Goal: Information Seeking & Learning: Find contact information

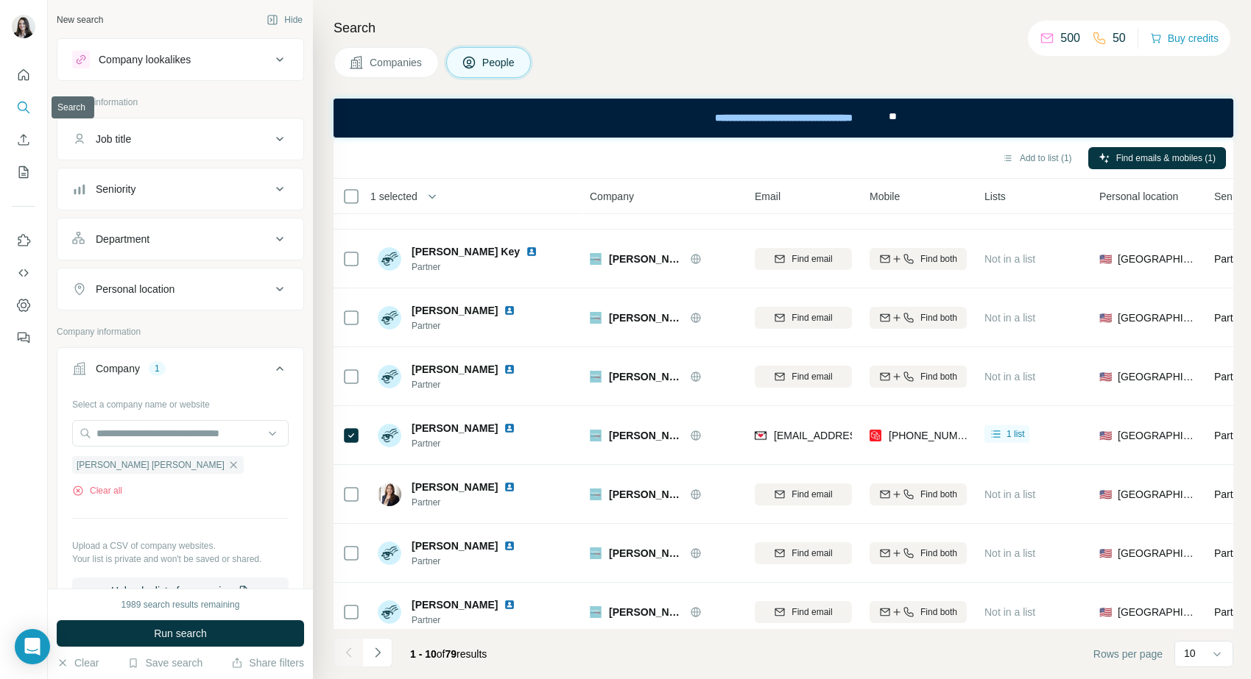
click at [29, 102] on icon "Search" at bounding box center [23, 107] width 15 height 15
click at [226, 60] on div "Company lookalikes" at bounding box center [171, 60] width 199 height 18
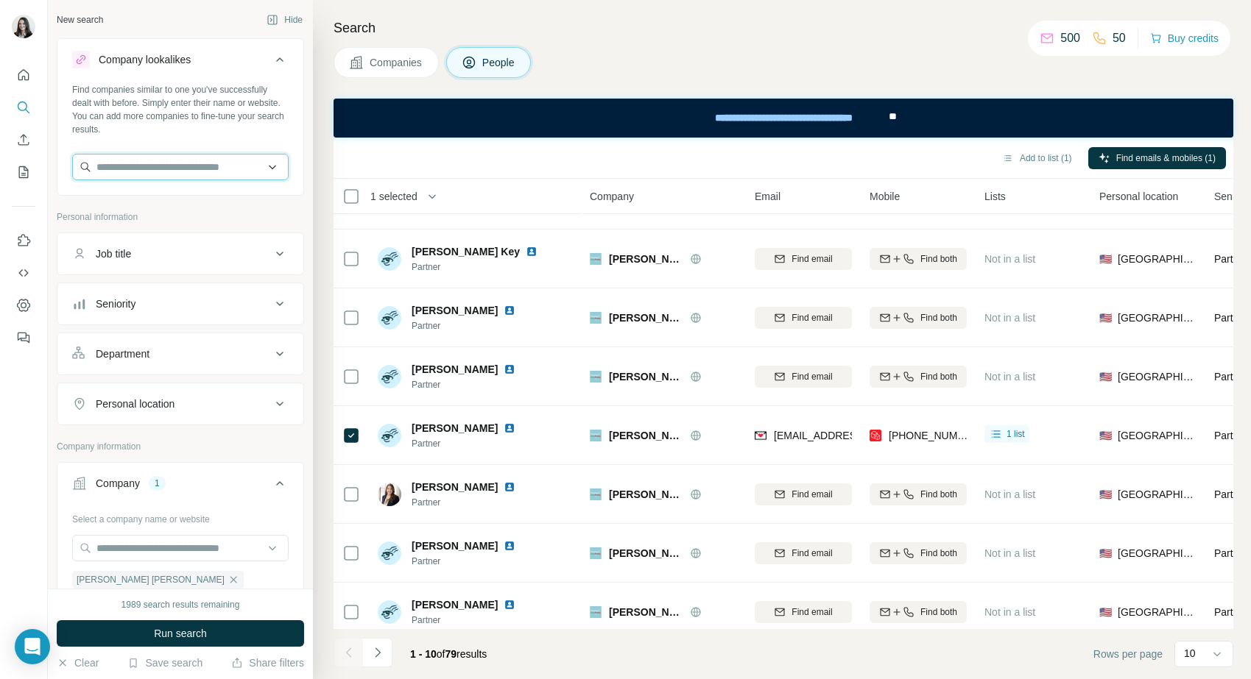
click at [166, 170] on input "text" at bounding box center [180, 167] width 216 height 27
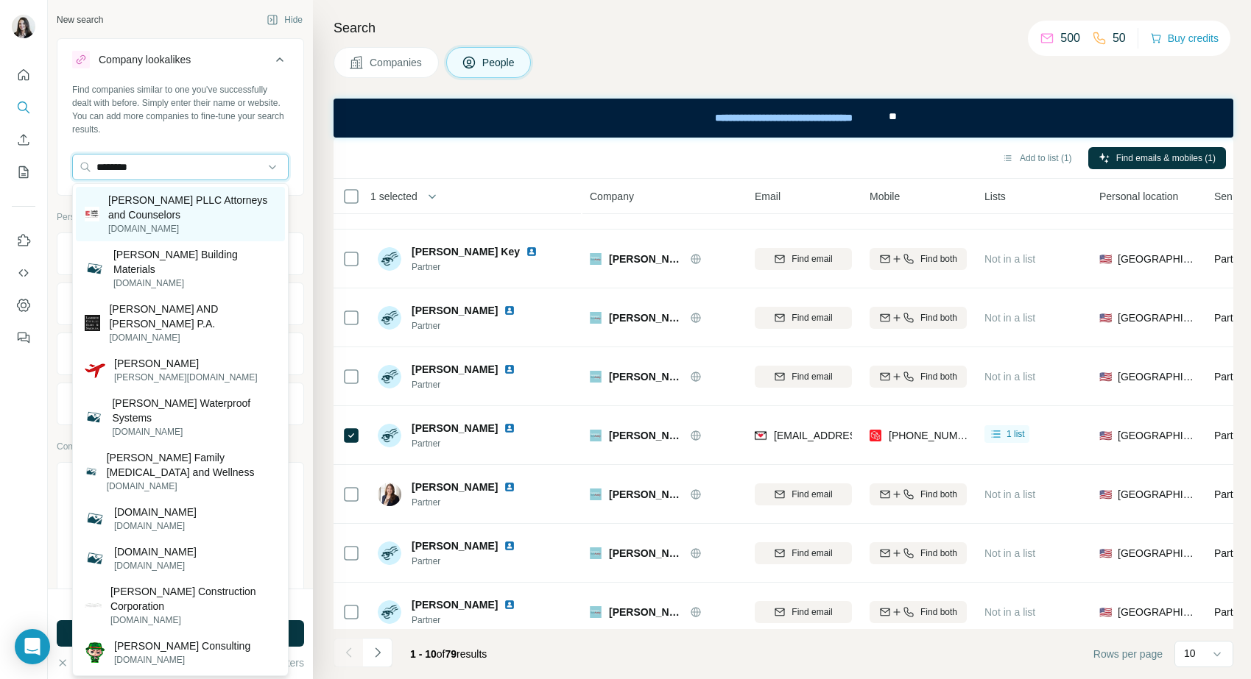
type input "********"
click at [160, 204] on p "[PERSON_NAME] PLLC Attorneys and Counselors" at bounding box center [192, 207] width 168 height 29
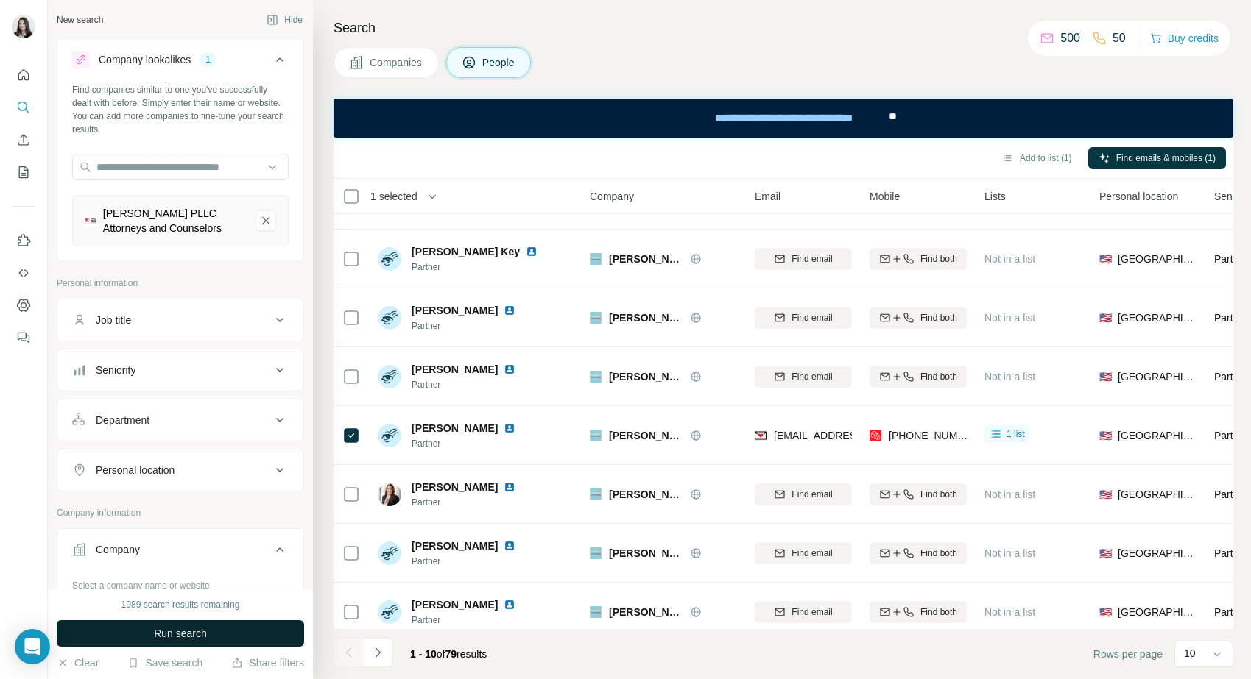
click at [169, 631] on span "Run search" at bounding box center [180, 633] width 53 height 15
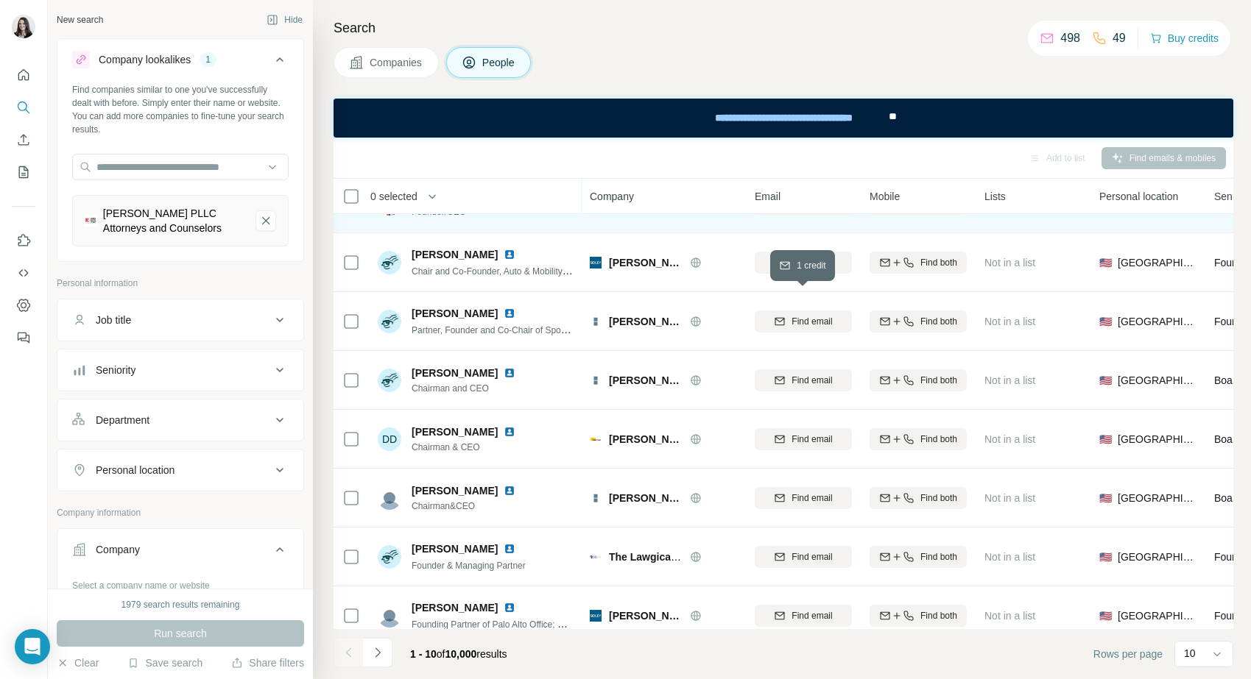
scroll to position [111, 0]
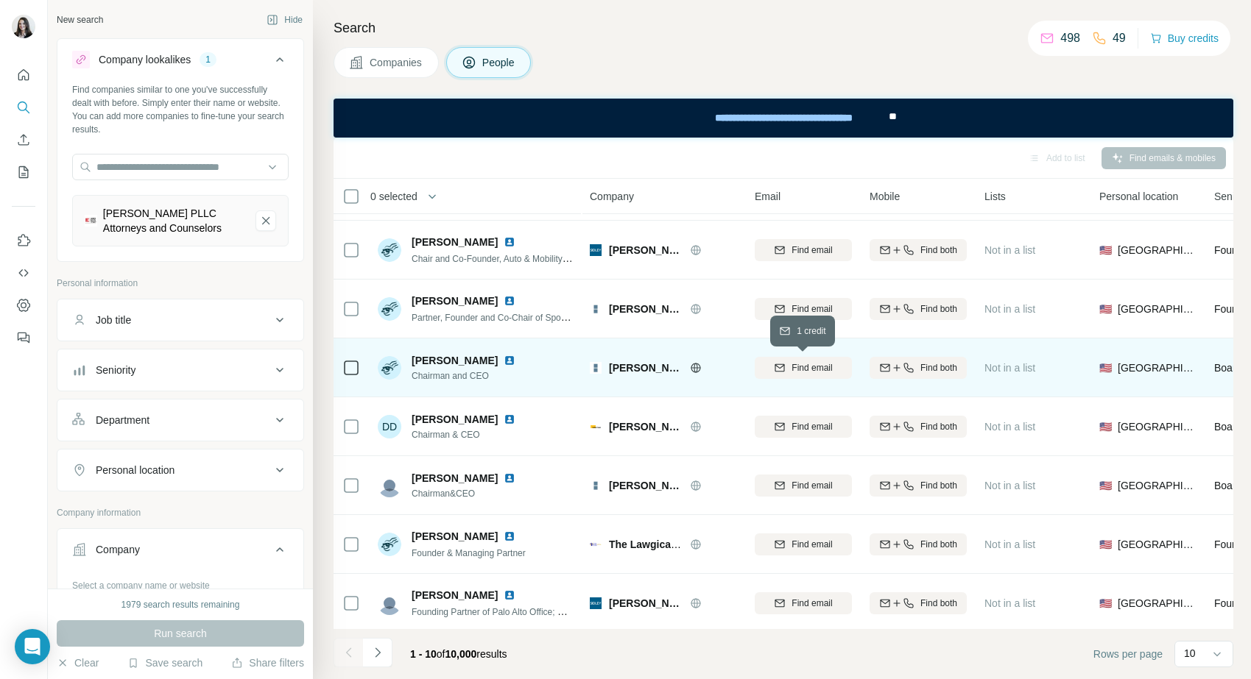
click at [797, 374] on button "Find email" at bounding box center [803, 368] width 97 height 22
click at [1012, 363] on span "1 list" at bounding box center [1015, 366] width 18 height 13
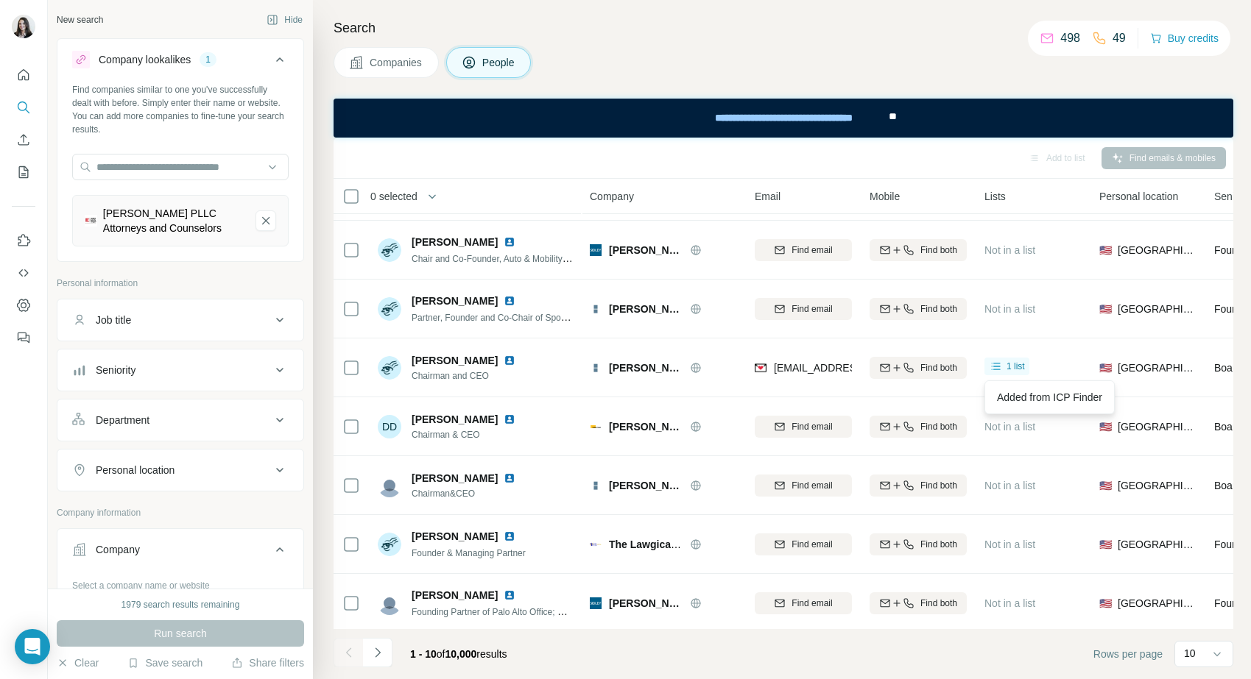
click at [941, 166] on div "Add to list Find emails & mobiles" at bounding box center [783, 158] width 885 height 26
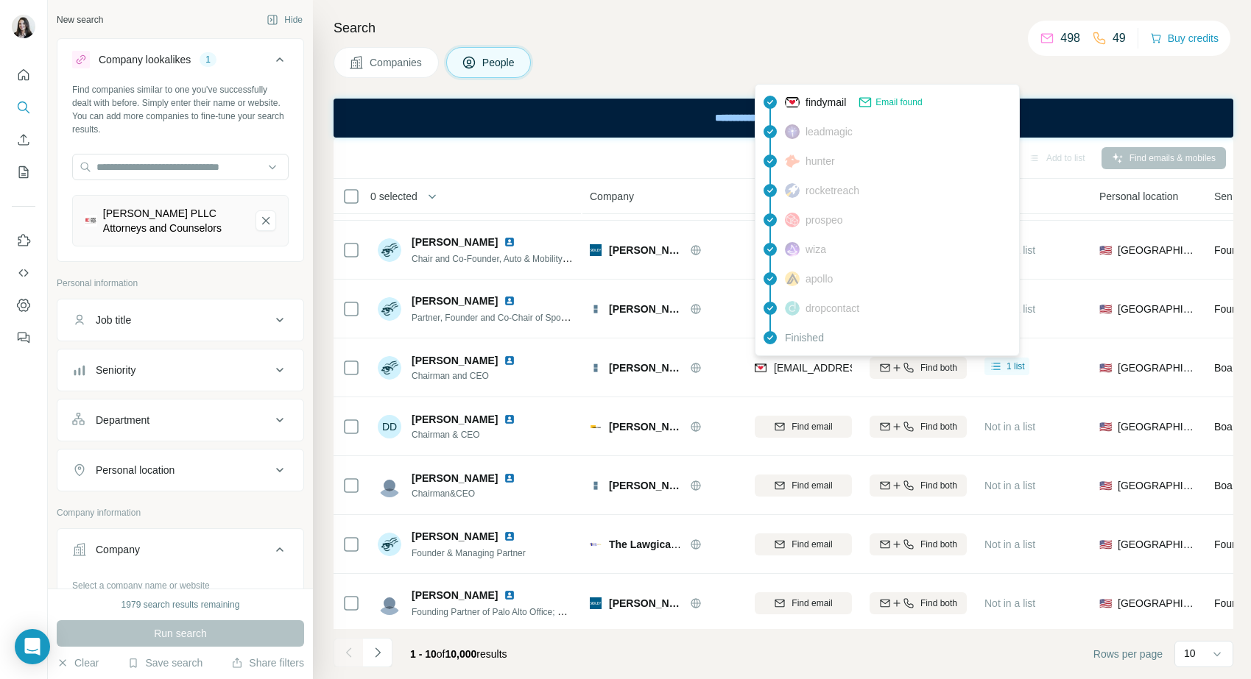
click at [777, 367] on span "[EMAIL_ADDRESS][PERSON_NAME][DOMAIN_NAME]" at bounding box center [903, 368] width 259 height 12
click at [901, 100] on span "Email found" at bounding box center [898, 102] width 46 height 13
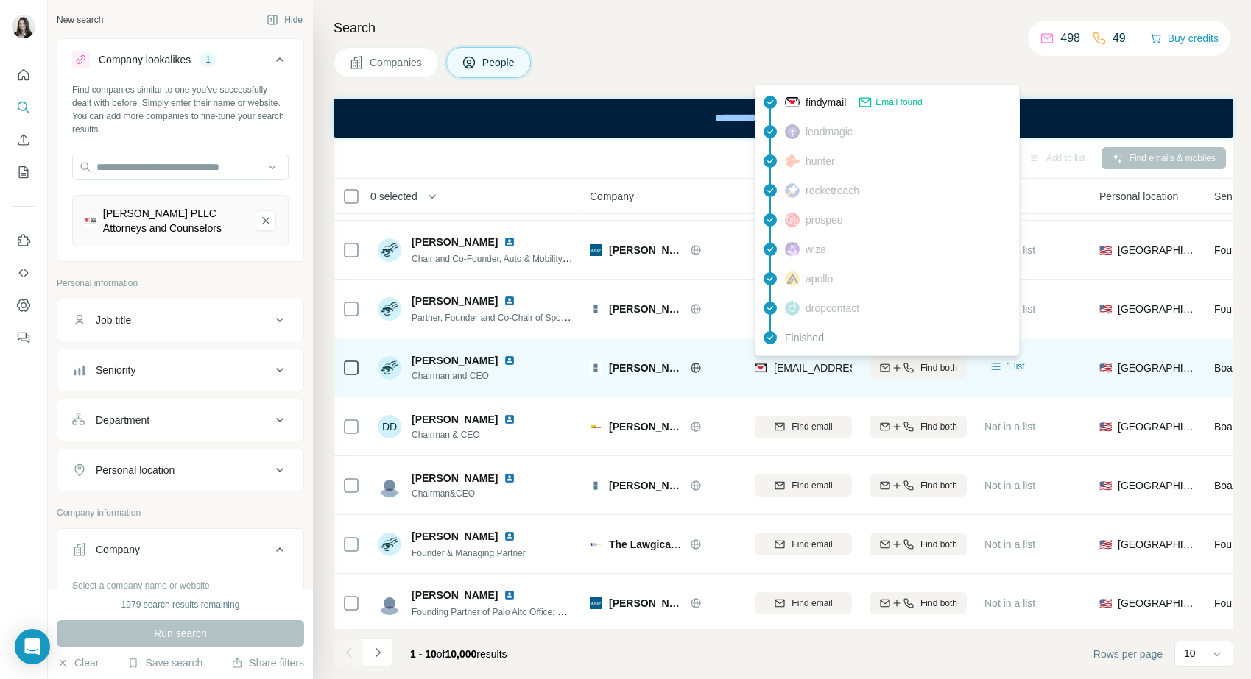
click at [794, 371] on span "[EMAIL_ADDRESS][PERSON_NAME][DOMAIN_NAME]" at bounding box center [903, 368] width 259 height 12
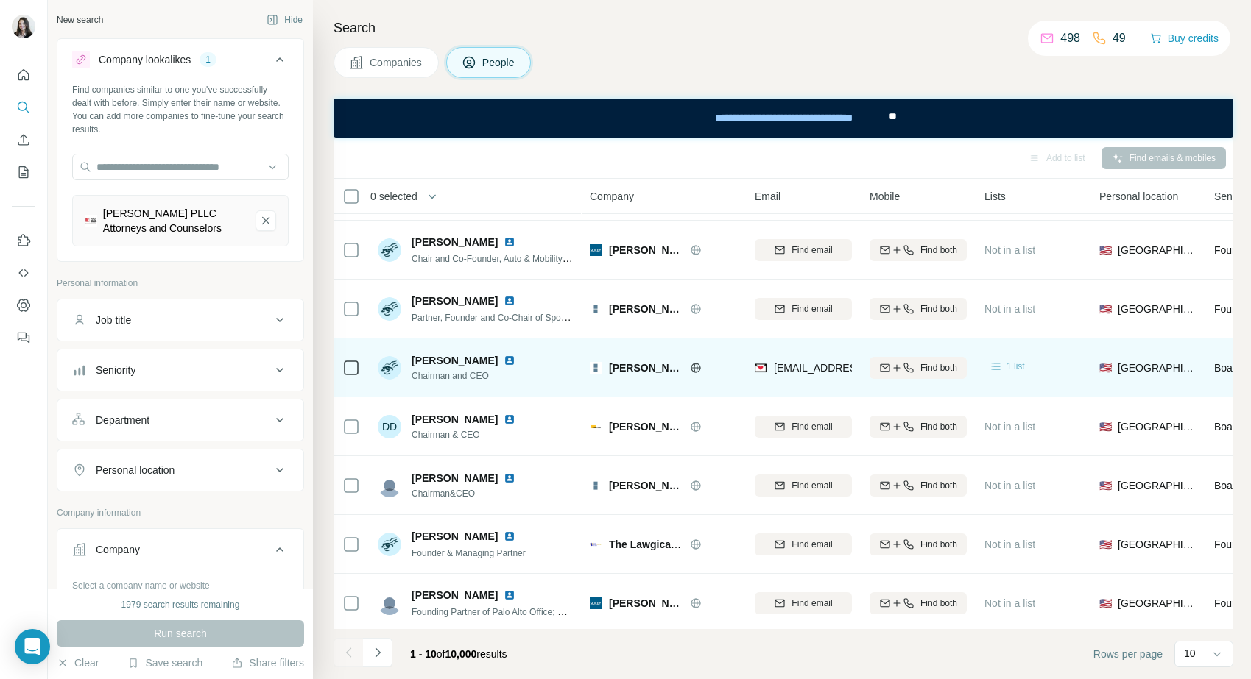
click at [1002, 364] on icon at bounding box center [996, 366] width 15 height 15
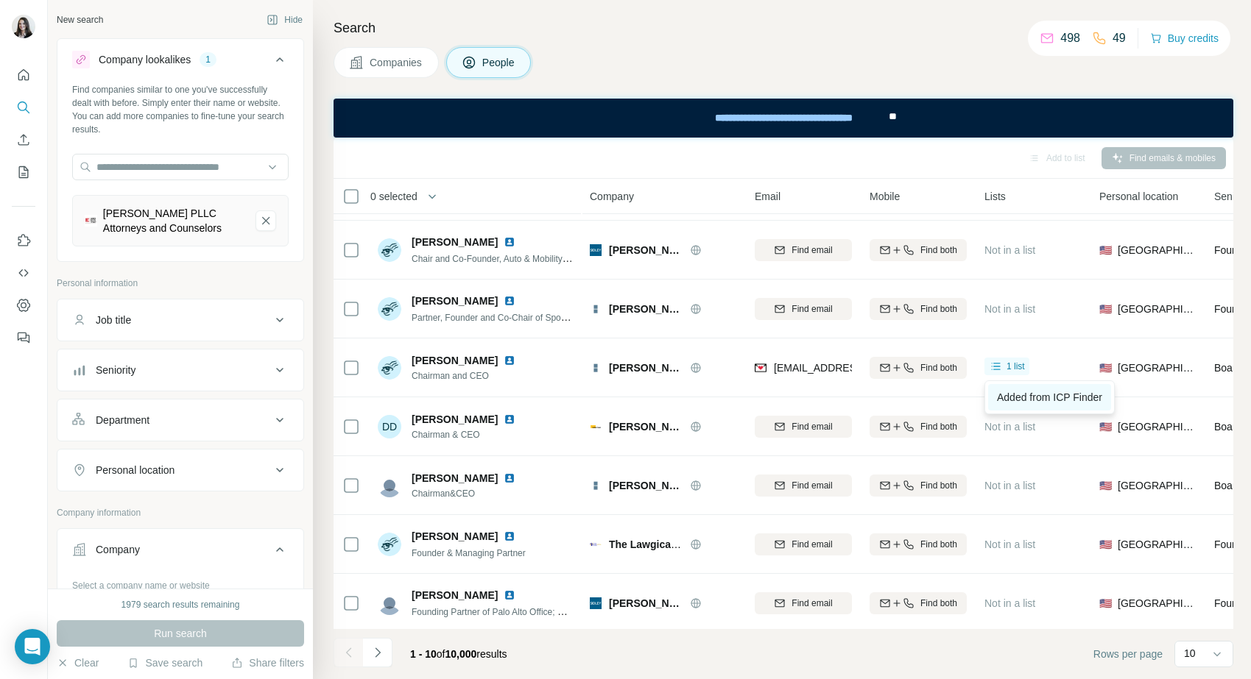
click at [1028, 390] on link "Added from ICP Finder" at bounding box center [1049, 397] width 123 height 27
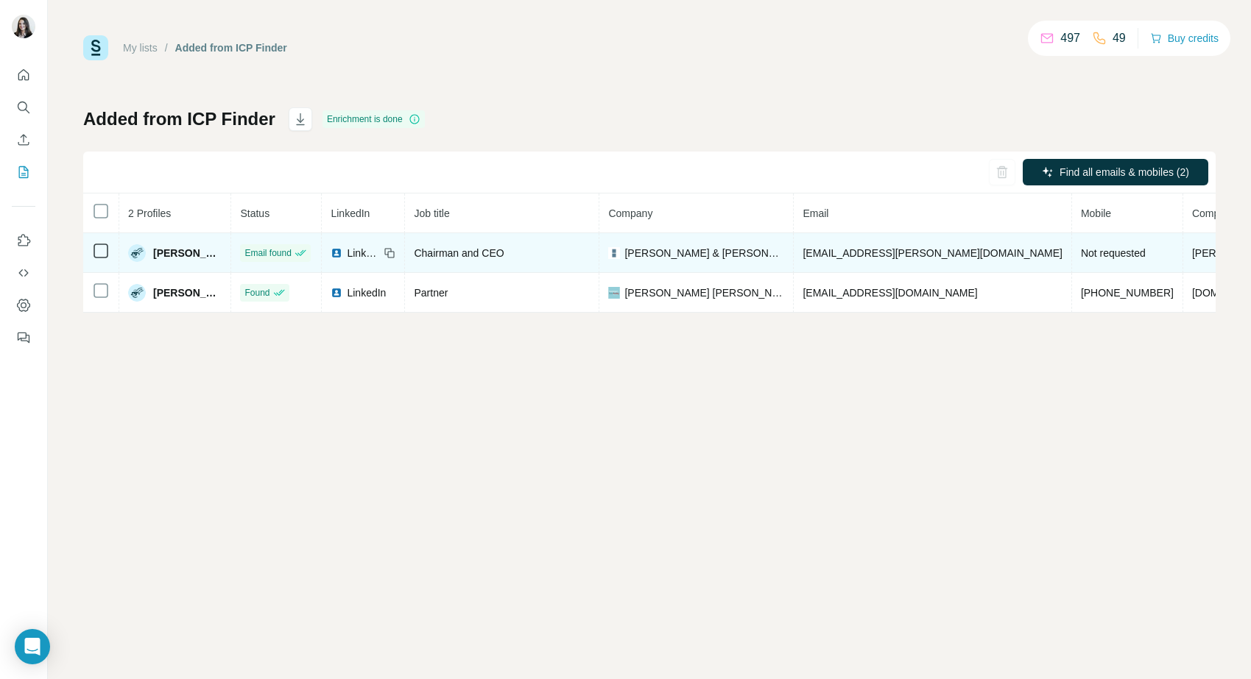
click at [847, 255] on span "[EMAIL_ADDRESS][PERSON_NAME][DOMAIN_NAME]" at bounding box center [931, 253] width 259 height 12
drag, startPoint x: 881, startPoint y: 255, endPoint x: 785, endPoint y: 258, distance: 96.5
click at [794, 258] on td "[EMAIL_ADDRESS][PERSON_NAME][DOMAIN_NAME]" at bounding box center [933, 253] width 278 height 40
copy span "[EMAIL_ADDRESS][PERSON_NAME][DOMAIN_NAME]"
